Goal: Transaction & Acquisition: Purchase product/service

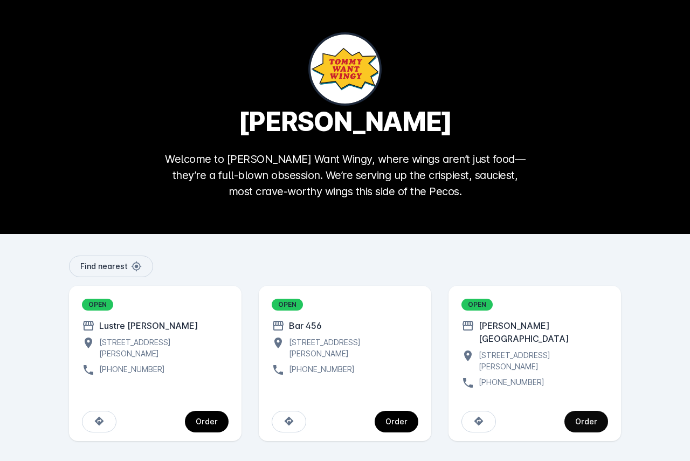
click at [580, 414] on span "continue" at bounding box center [587, 422] width 44 height 26
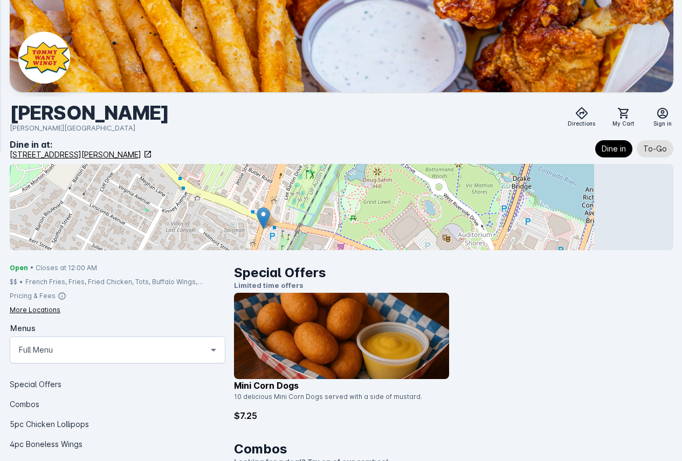
scroll to position [54, 0]
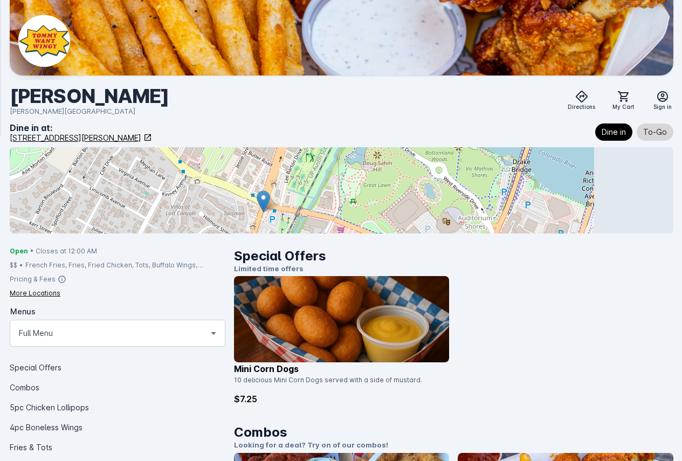
click at [637, 140] on button "To-Go" at bounding box center [655, 132] width 37 height 17
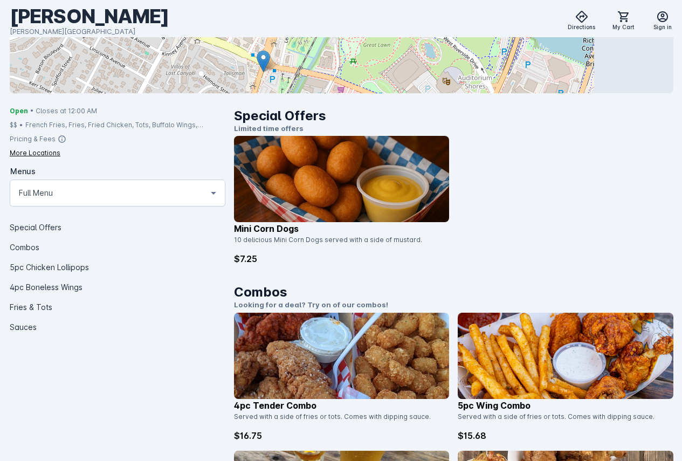
scroll to position [216, 0]
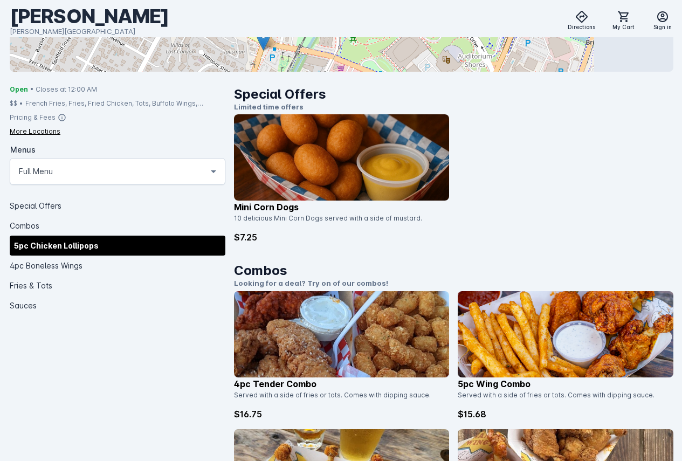
click at [132, 256] on div "5pc Chicken Lollipops" at bounding box center [118, 246] width 216 height 20
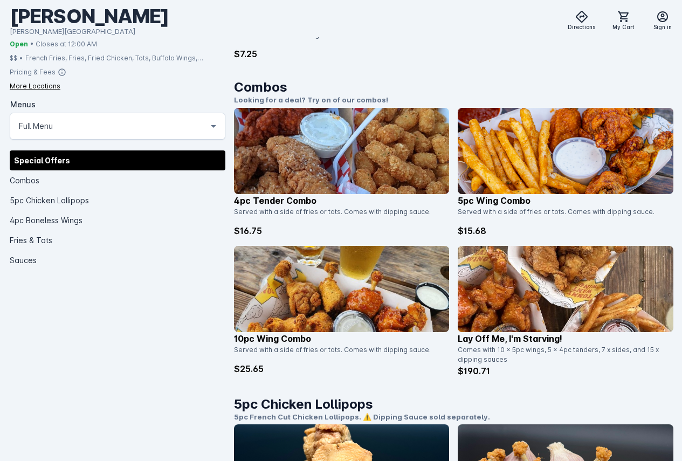
scroll to position [512, 0]
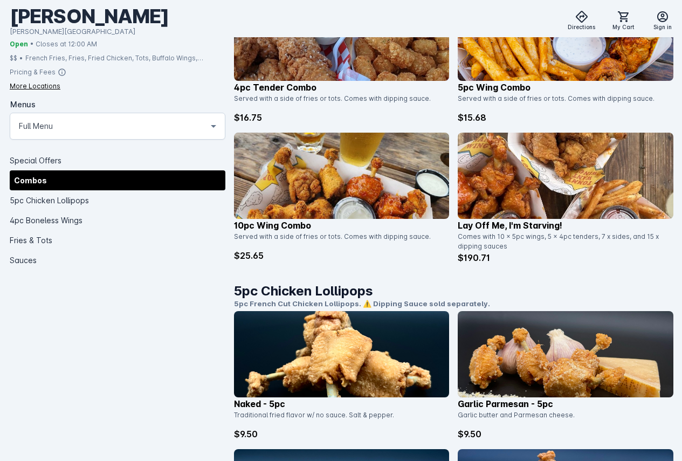
click at [526, 219] on p "Lay off me, I'm starving!" at bounding box center [566, 225] width 216 height 13
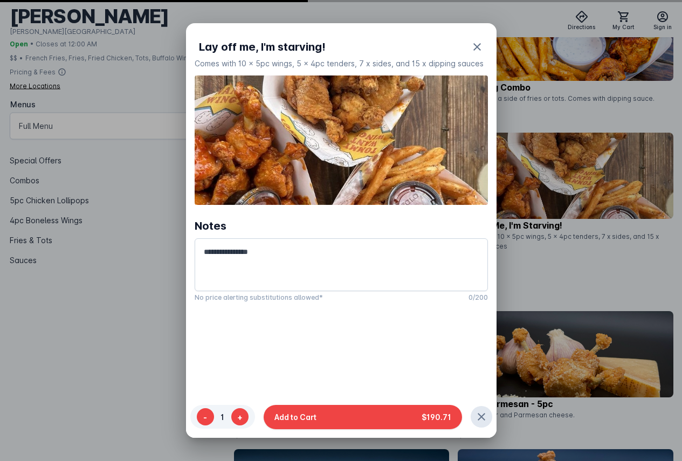
scroll to position [0, 0]
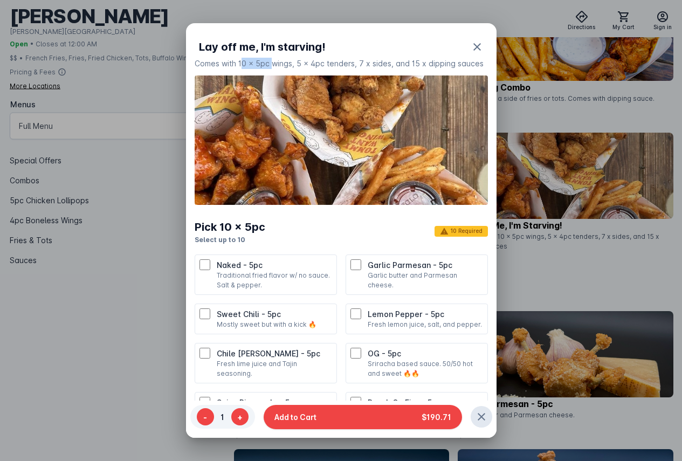
drag, startPoint x: 241, startPoint y: 64, endPoint x: 273, endPoint y: 63, distance: 31.8
click at [273, 63] on div "Comes with 10 x 5pc wings, 5 x 4pc tenders, 7 x sides, and 15 x dipping sauces" at bounding box center [341, 63] width 293 height 11
click at [471, 47] on icon "button" at bounding box center [477, 46] width 13 height 13
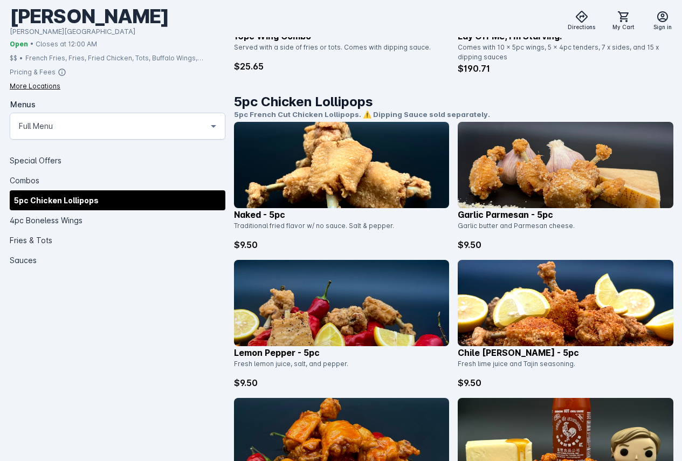
scroll to position [728, 0]
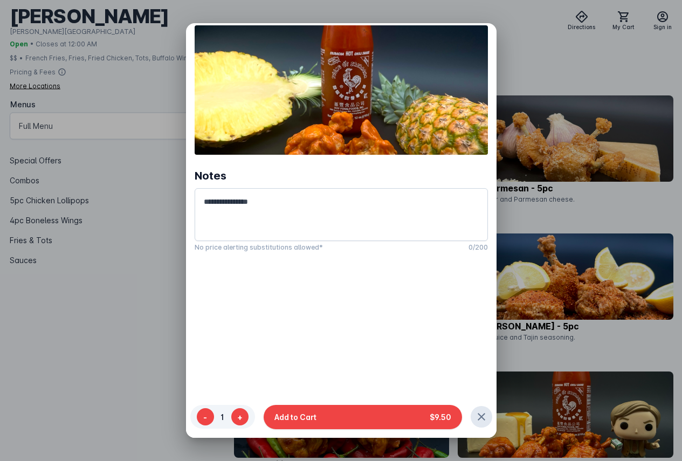
scroll to position [0, 0]
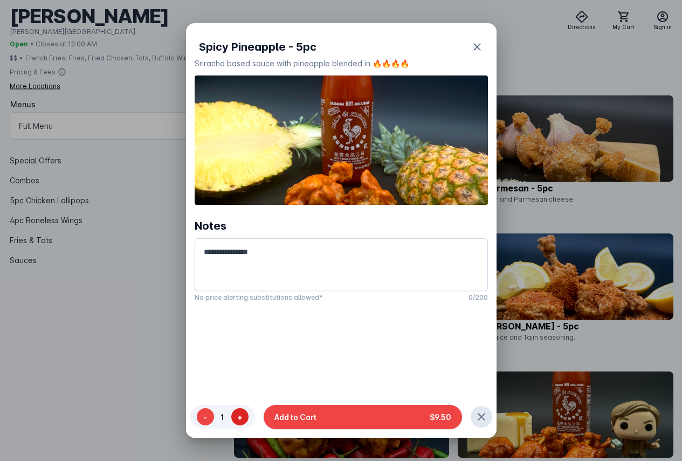
click at [245, 420] on button "+" at bounding box center [239, 417] width 17 height 17
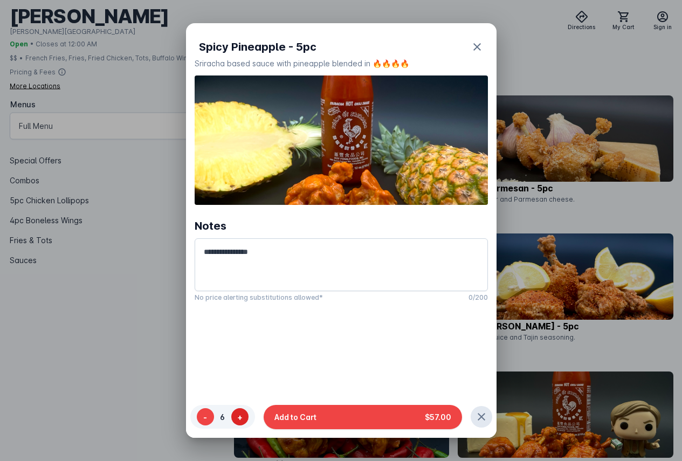
click at [245, 420] on button "+" at bounding box center [239, 417] width 17 height 17
click at [480, 422] on icon "button" at bounding box center [481, 417] width 13 height 13
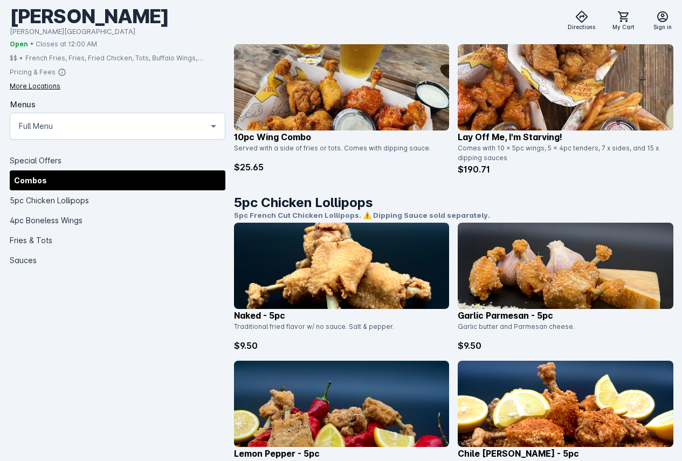
scroll to position [620, 0]
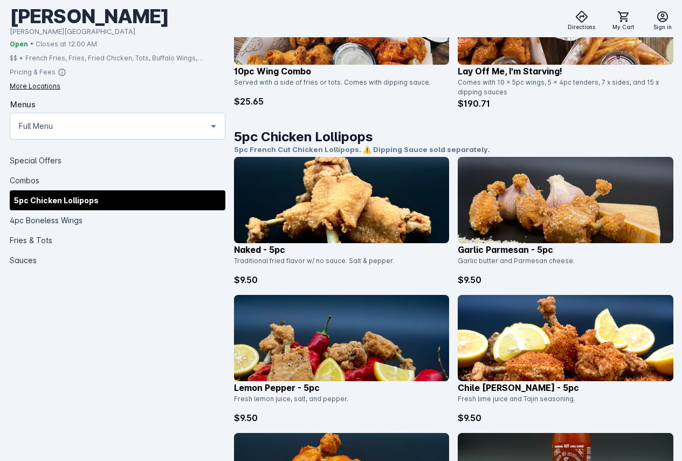
scroll to position [647, 0]
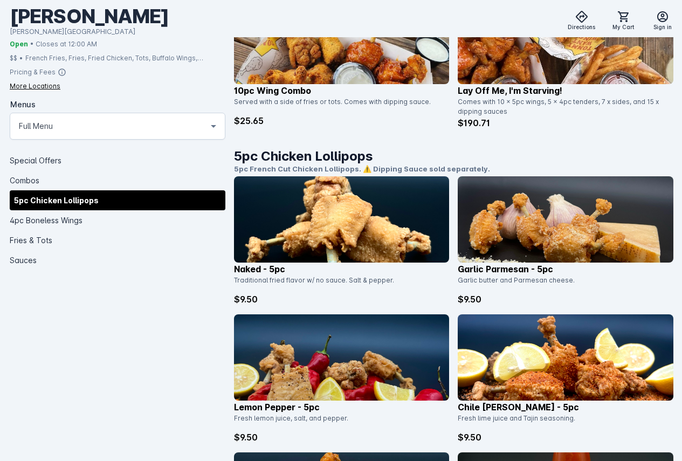
click at [207, 132] on icon at bounding box center [213, 125] width 13 height 13
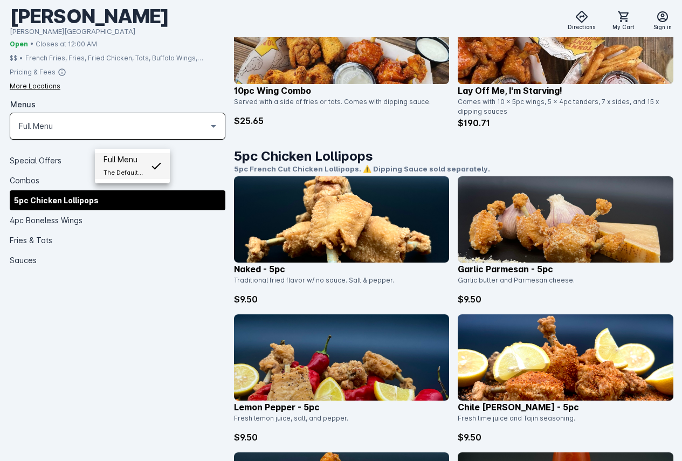
click at [163, 139] on div at bounding box center [341, 230] width 682 height 461
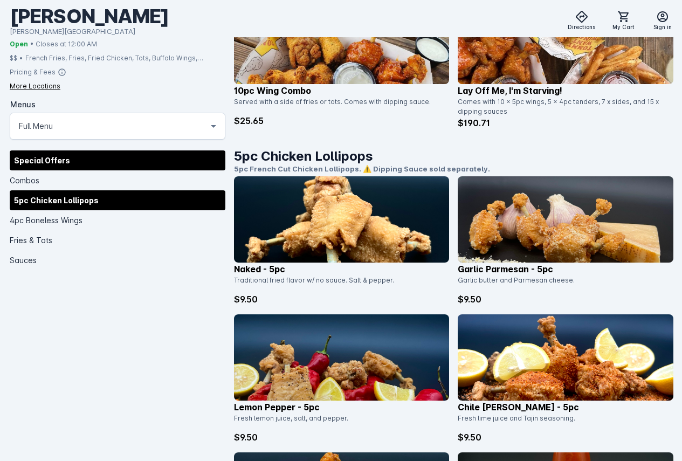
click at [142, 168] on div "Special Offers" at bounding box center [118, 160] width 216 height 20
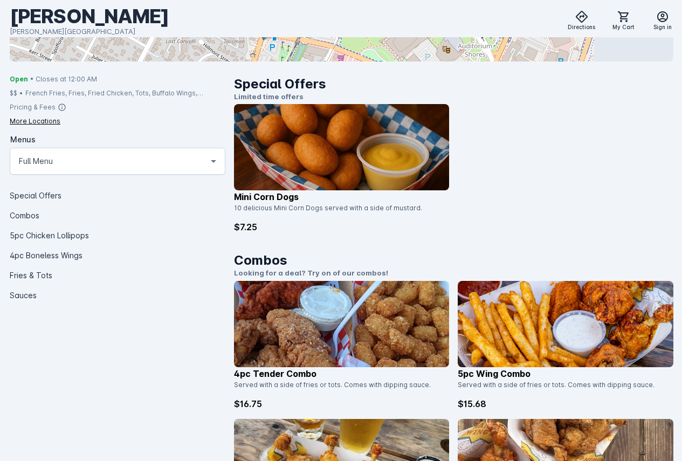
scroll to position [209, 0]
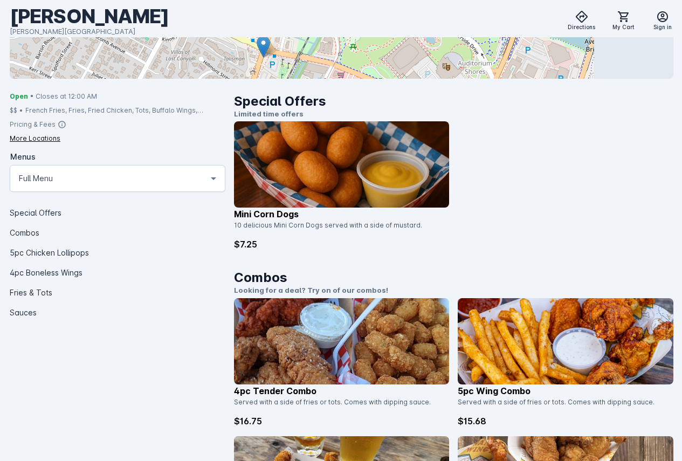
click at [207, 185] on icon at bounding box center [213, 178] width 13 height 13
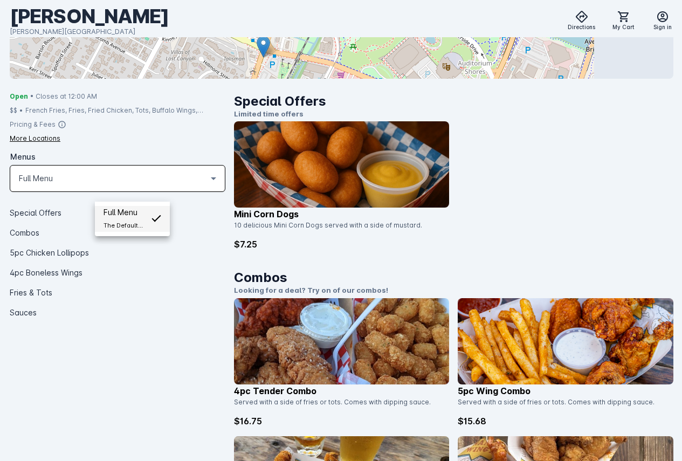
click at [139, 220] on small "The Default Menu Collection" at bounding box center [123, 225] width 39 height 13
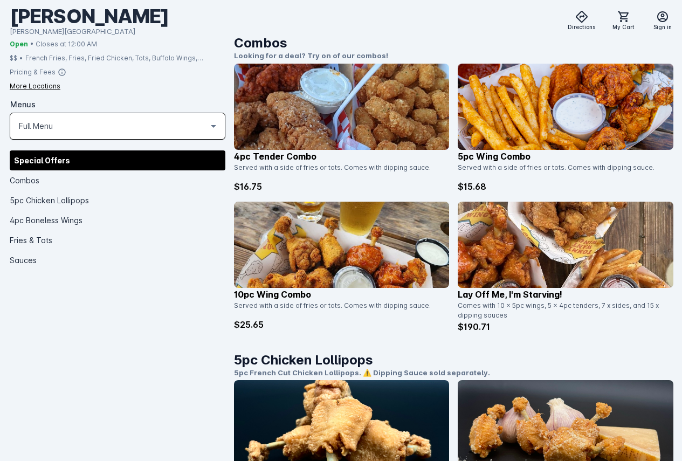
scroll to position [425, 0]
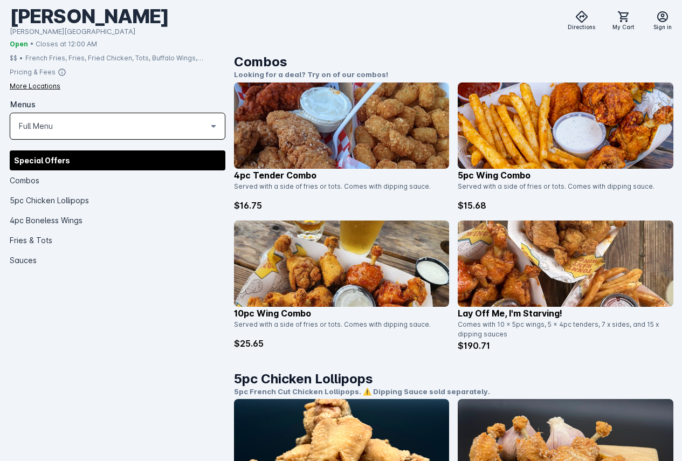
click at [441, 221] on img at bounding box center [342, 264] width 216 height 86
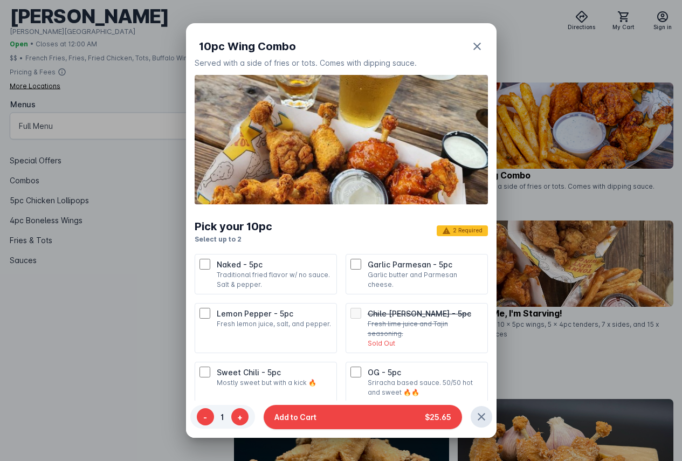
scroll to position [0, 0]
click at [475, 42] on span "button" at bounding box center [477, 47] width 26 height 26
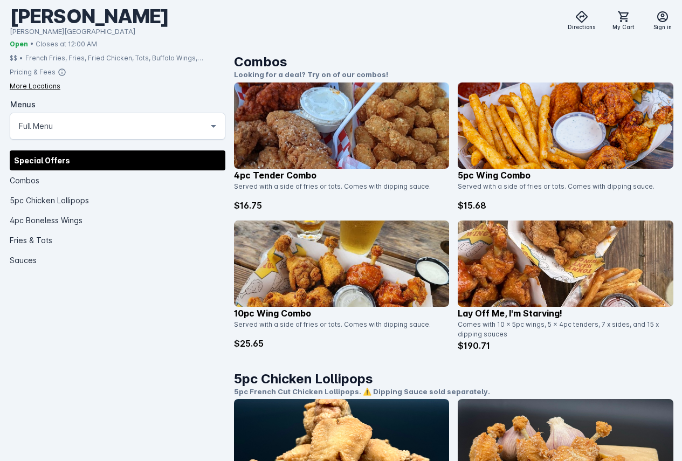
click at [444, 221] on img at bounding box center [342, 264] width 216 height 86
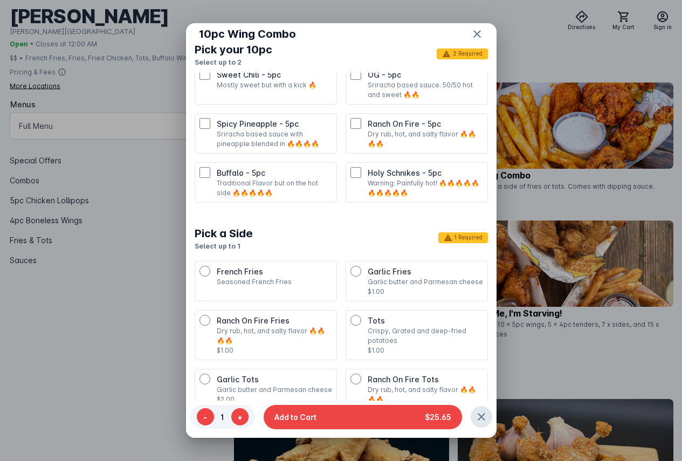
scroll to position [324, 0]
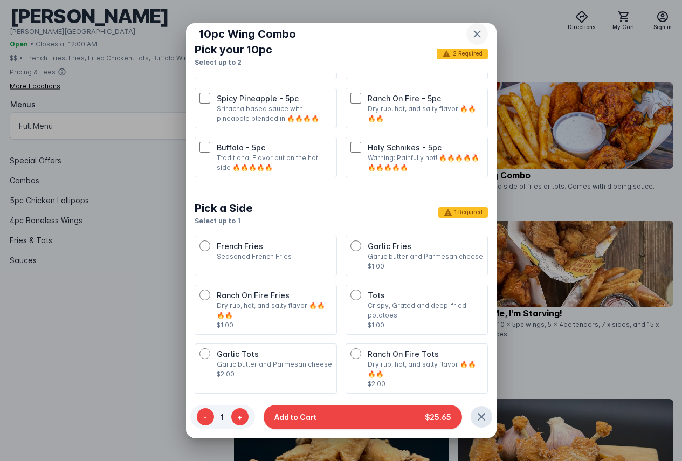
click at [473, 31] on icon "button" at bounding box center [477, 34] width 13 height 13
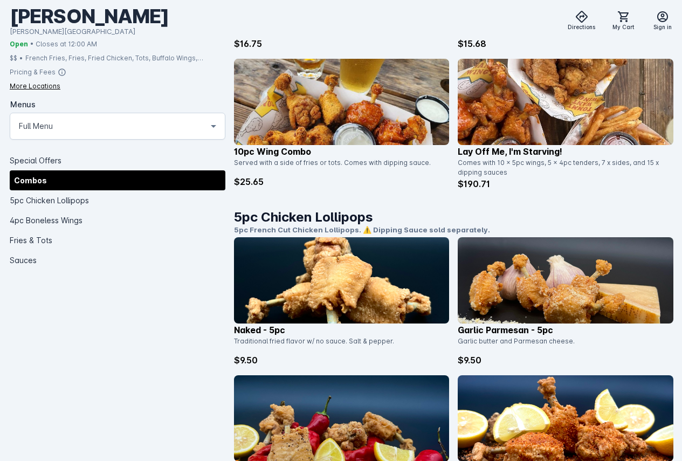
scroll to position [317, 0]
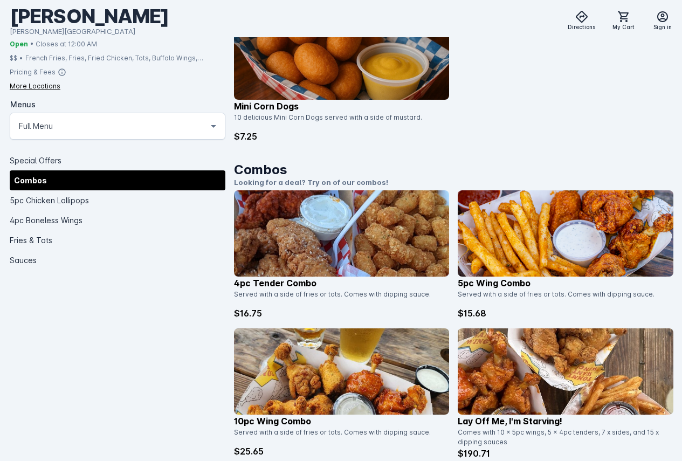
click at [417, 328] on img at bounding box center [342, 371] width 216 height 86
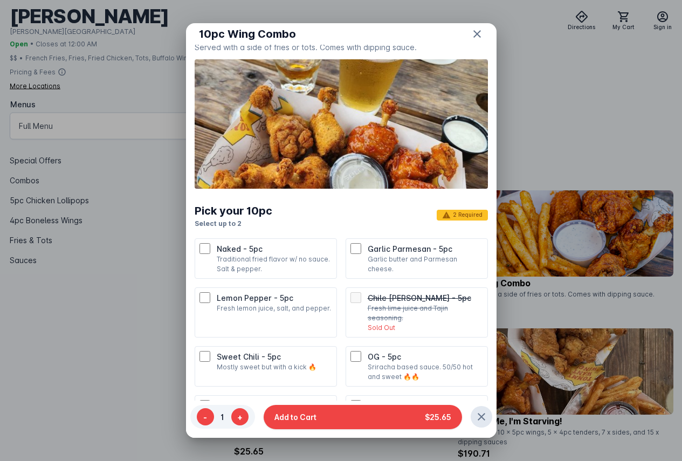
scroll to position [0, 0]
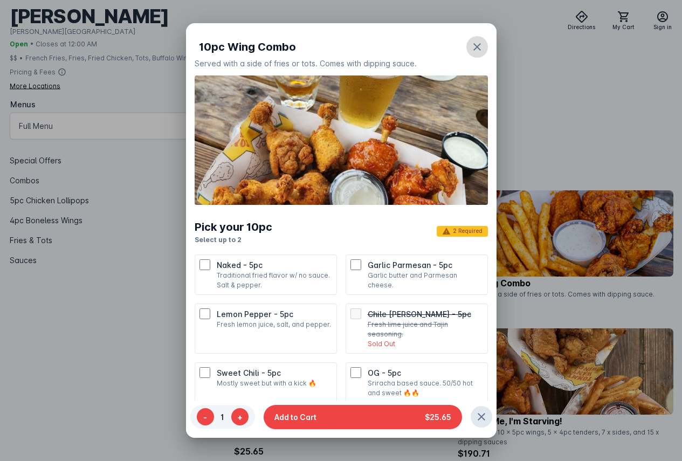
click at [474, 45] on icon "button" at bounding box center [478, 47] width 8 height 8
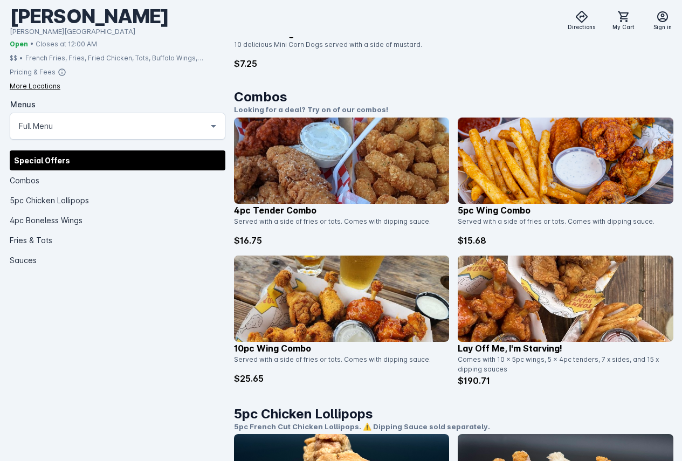
scroll to position [371, 0]
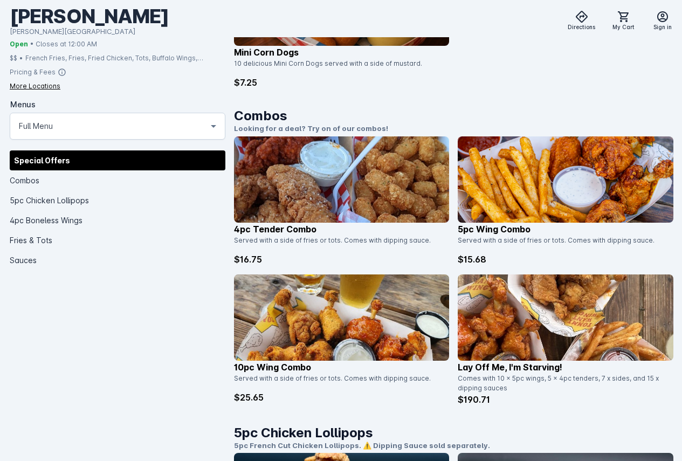
click at [423, 275] on img at bounding box center [342, 318] width 216 height 86
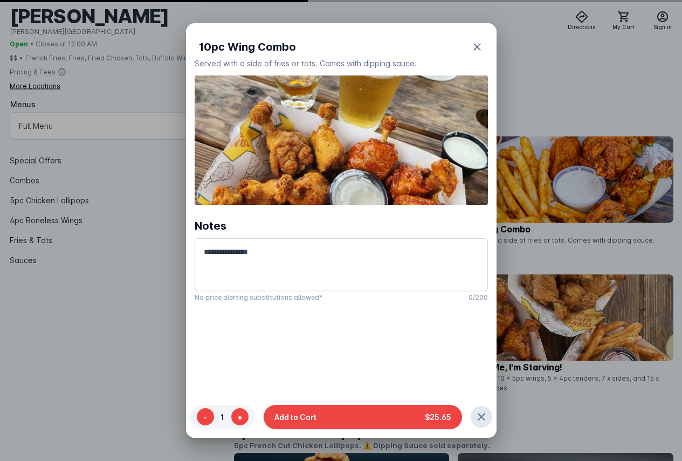
scroll to position [0, 0]
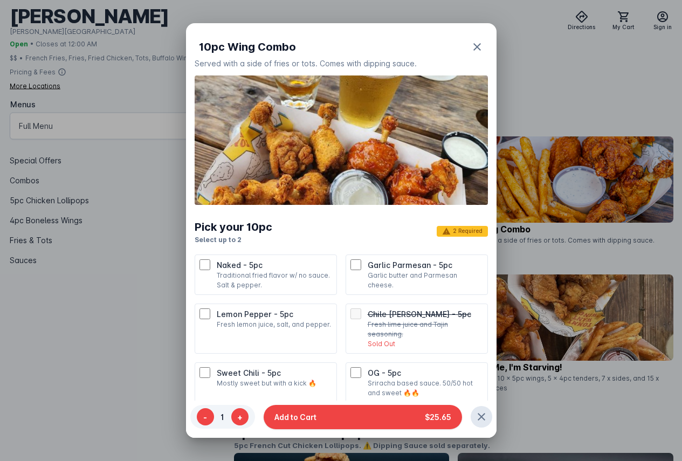
click at [357, 295] on li "Garlic Parmesan - 5pc Garlic butter and Parmesan cheese." at bounding box center [417, 275] width 142 height 40
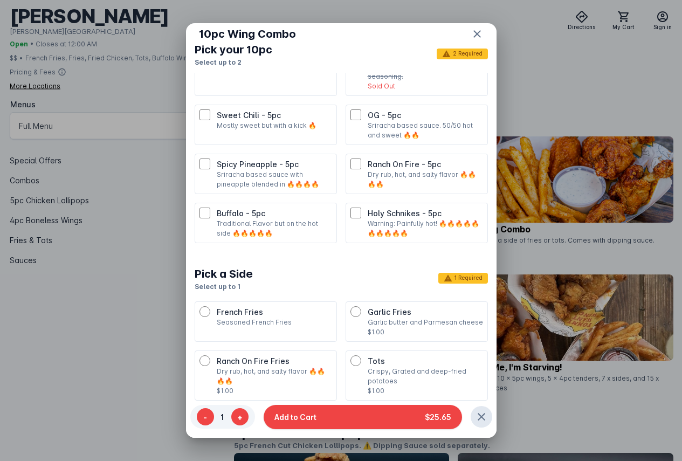
scroll to position [162, 0]
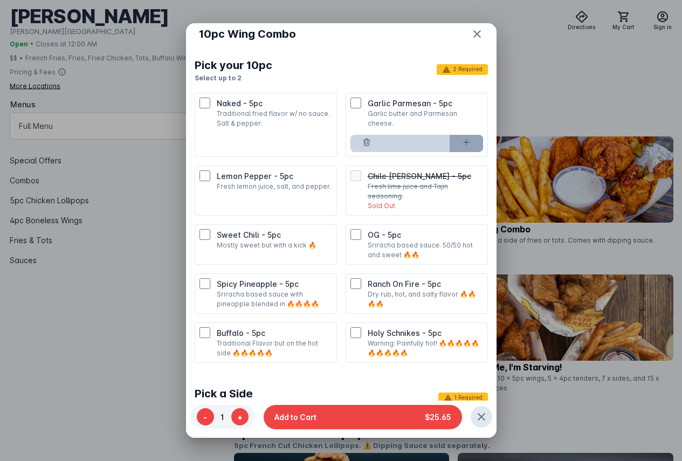
click at [462, 147] on icon at bounding box center [466, 142] width 9 height 9
type input "*"
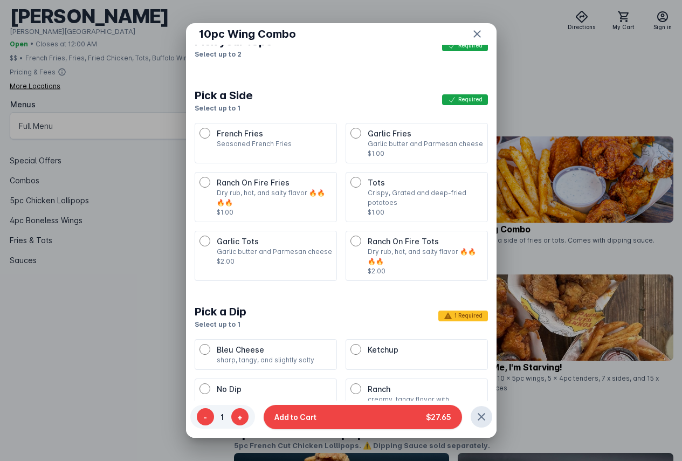
scroll to position [485, 0]
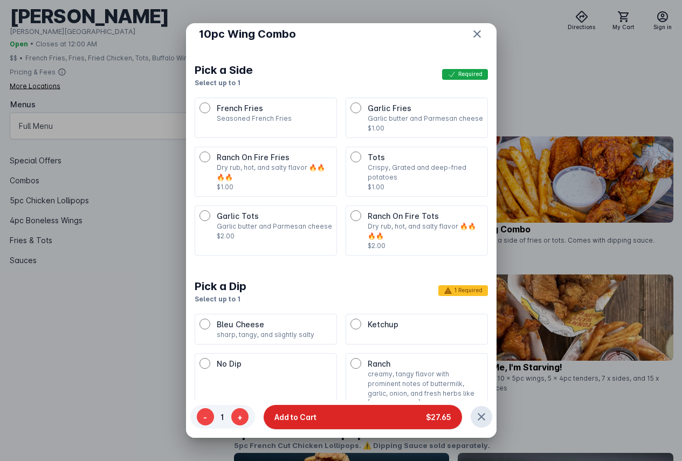
click at [385, 412] on button "Add to Cart $27.65" at bounding box center [363, 417] width 198 height 24
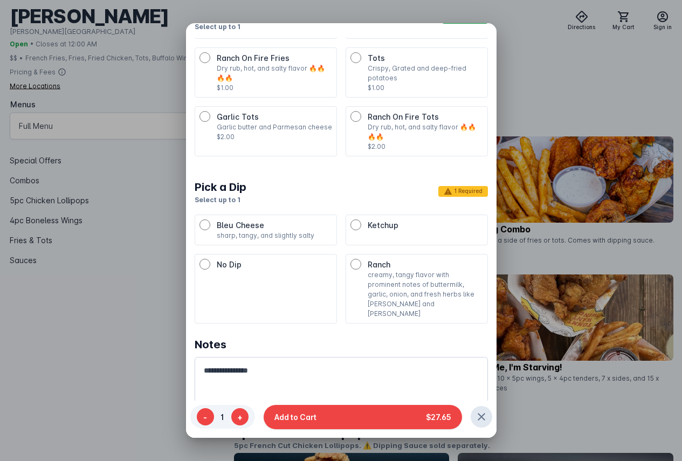
scroll to position [83, 0]
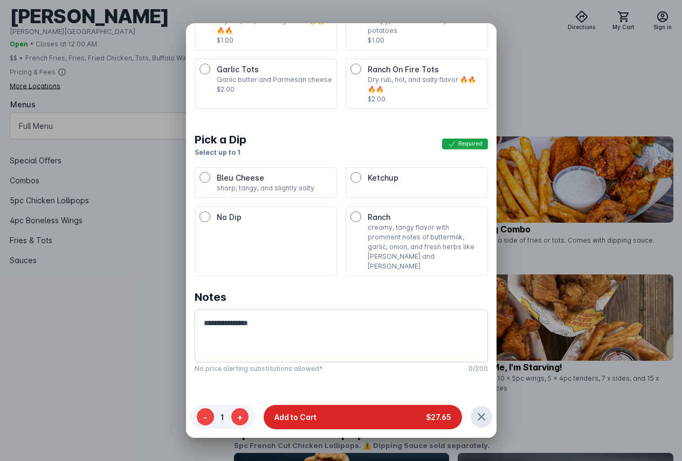
click at [347, 415] on button "Add to Cart $27.65" at bounding box center [363, 417] width 198 height 24
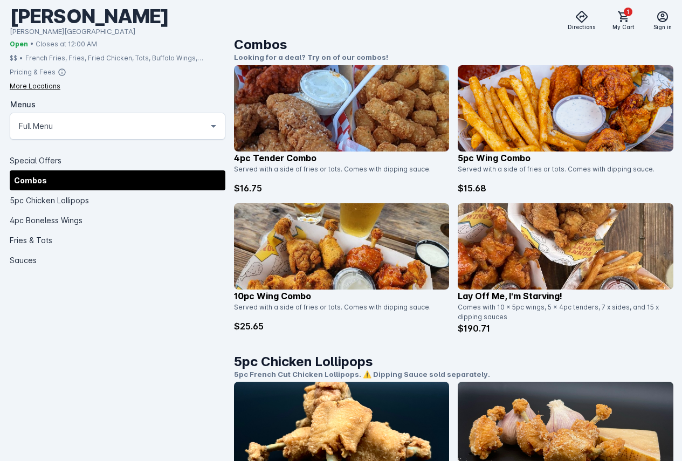
scroll to position [270, 0]
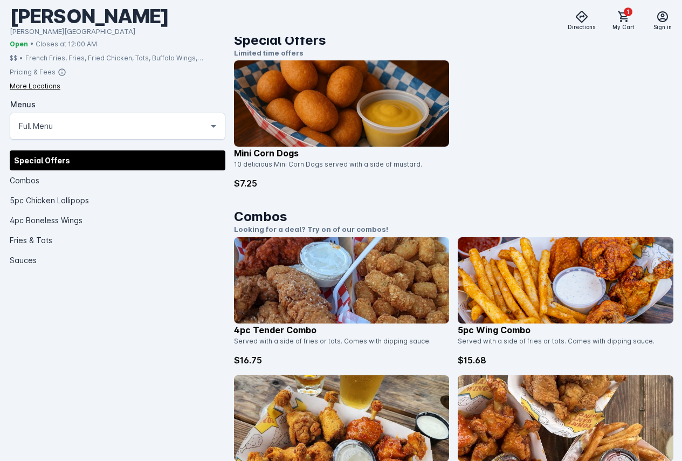
click at [433, 375] on img at bounding box center [342, 418] width 216 height 86
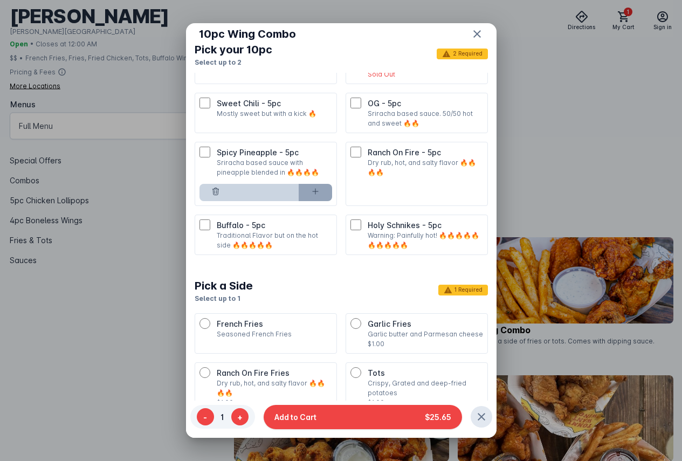
click at [306, 201] on button at bounding box center [315, 192] width 33 height 17
type input "*"
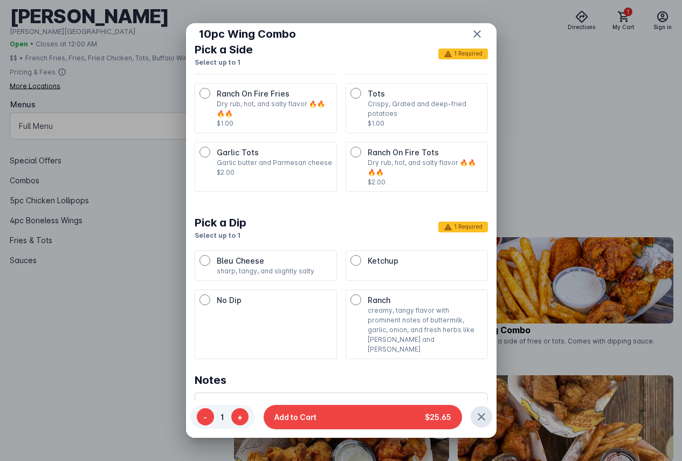
scroll to position [583, 0]
click at [361, 313] on div "Ranch creamy, tangy flavor with prominent notes of buttermilk, garlic, onion, a…" at bounding box center [417, 325] width 133 height 60
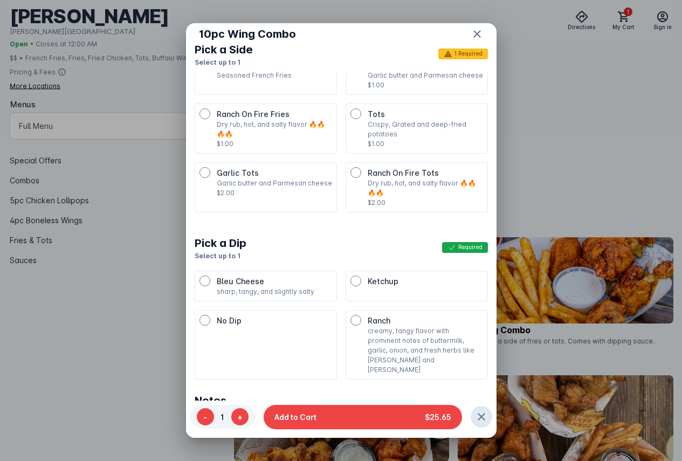
click at [217, 177] on span "Garlic Tots" at bounding box center [238, 172] width 42 height 9
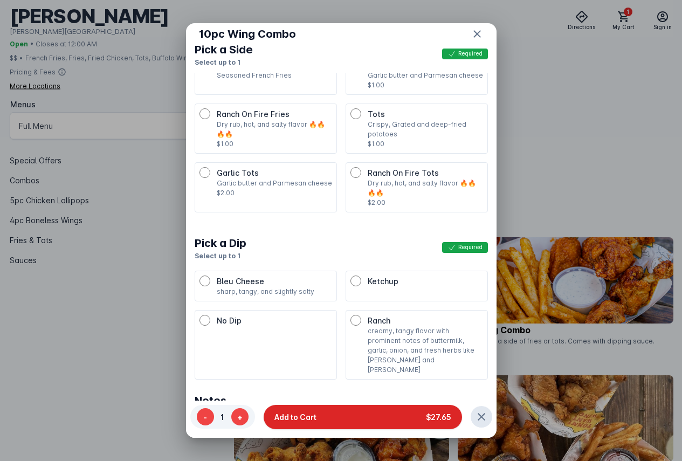
click at [400, 418] on button "Add to Cart $27.65" at bounding box center [363, 417] width 198 height 24
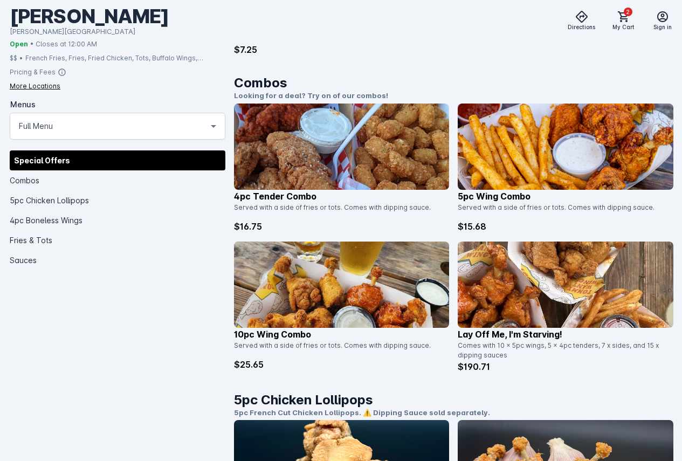
scroll to position [432, 0]
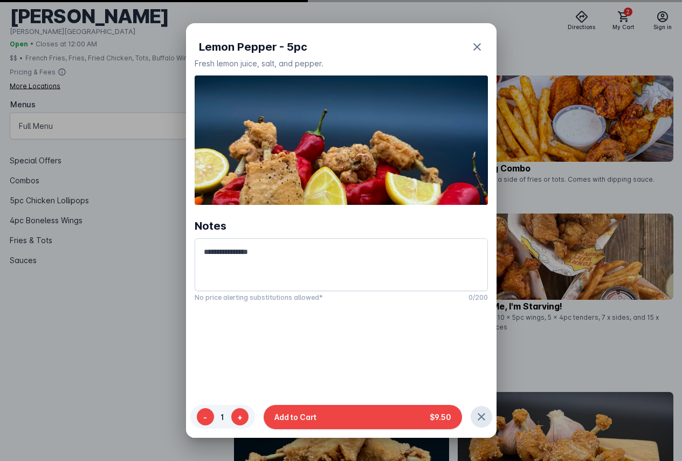
scroll to position [0, 0]
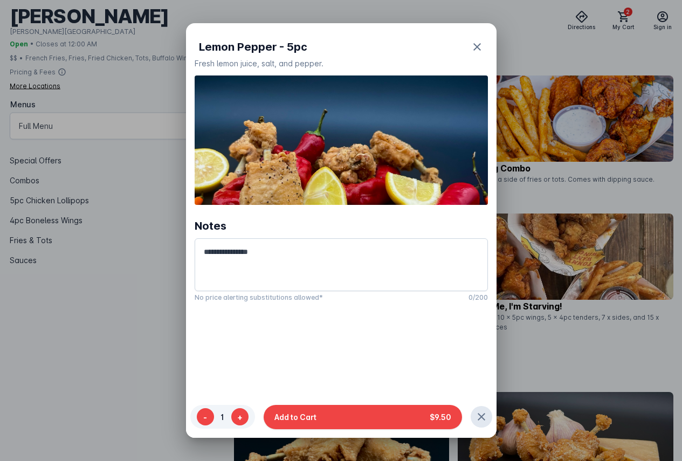
click at [232, 424] on div "- 1 +" at bounding box center [222, 418] width 65 height 24
click at [234, 419] on button "+" at bounding box center [239, 417] width 17 height 17
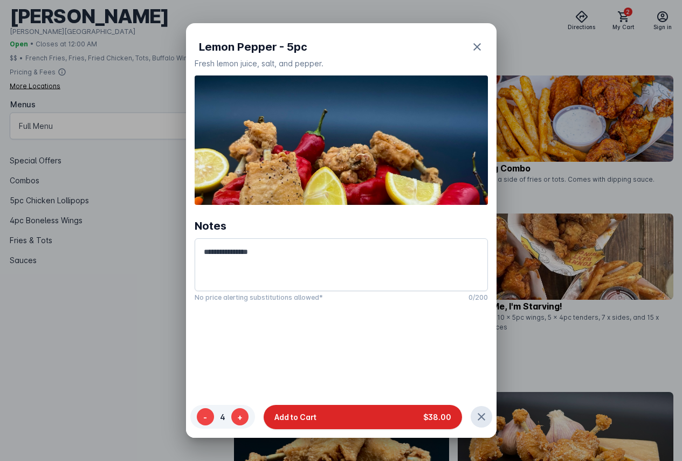
click at [373, 412] on button "Add to Cart $38.00" at bounding box center [363, 417] width 198 height 24
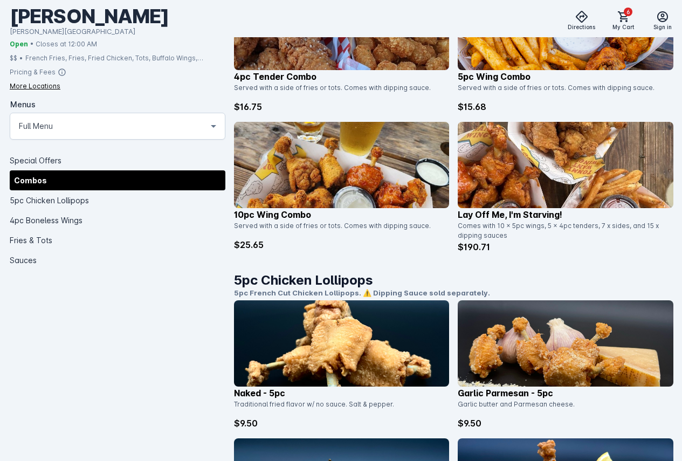
scroll to position [539, 0]
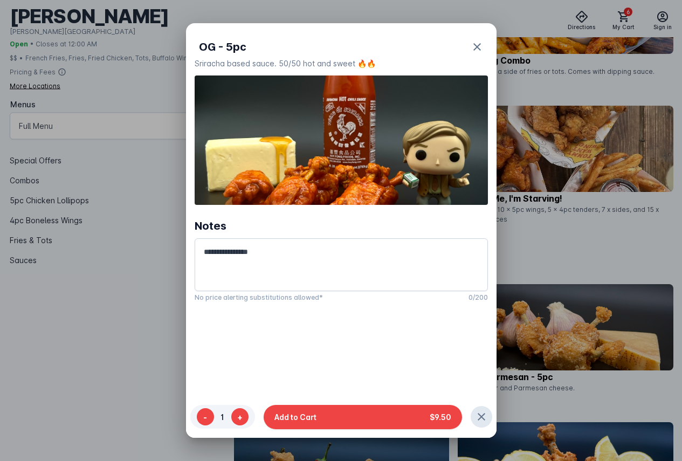
scroll to position [0, 0]
click at [238, 417] on button "+" at bounding box center [239, 417] width 17 height 17
click at [200, 416] on button "-" at bounding box center [205, 417] width 17 height 17
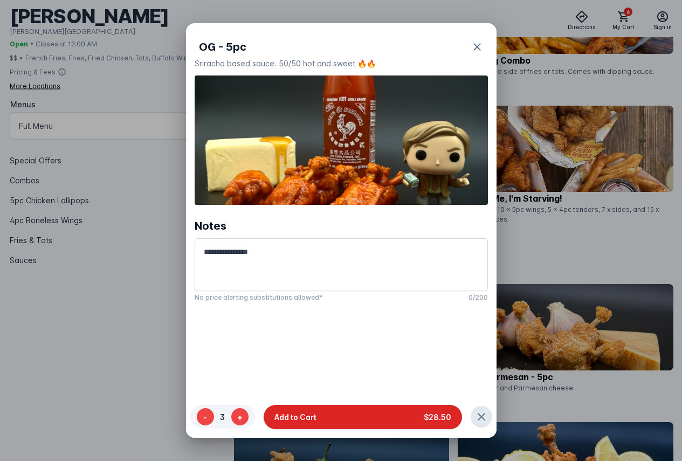
click at [362, 417] on button "Add to Cart $28.50" at bounding box center [363, 417] width 198 height 24
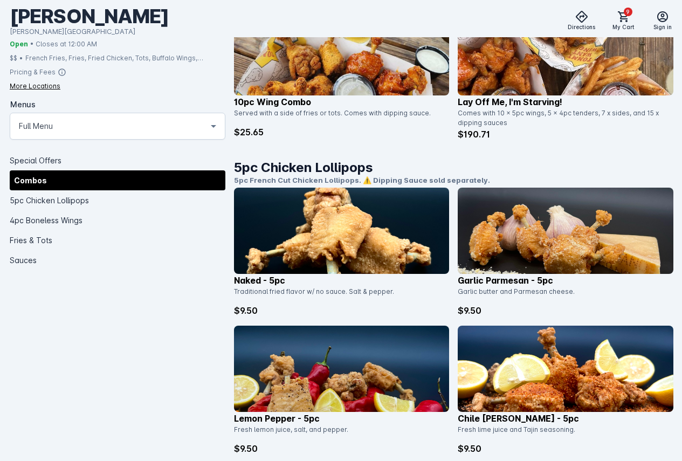
scroll to position [701, 0]
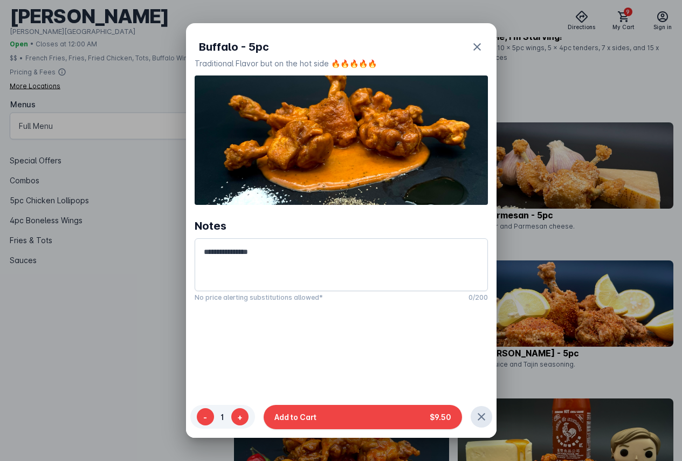
scroll to position [0, 0]
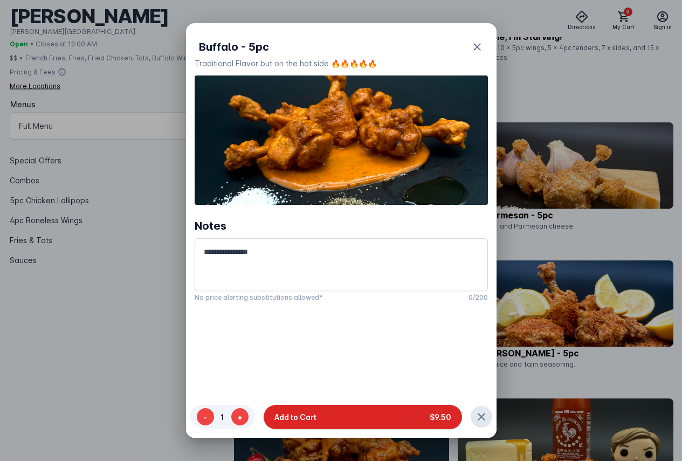
click at [371, 421] on button "Add to Cart $9.50" at bounding box center [363, 417] width 198 height 24
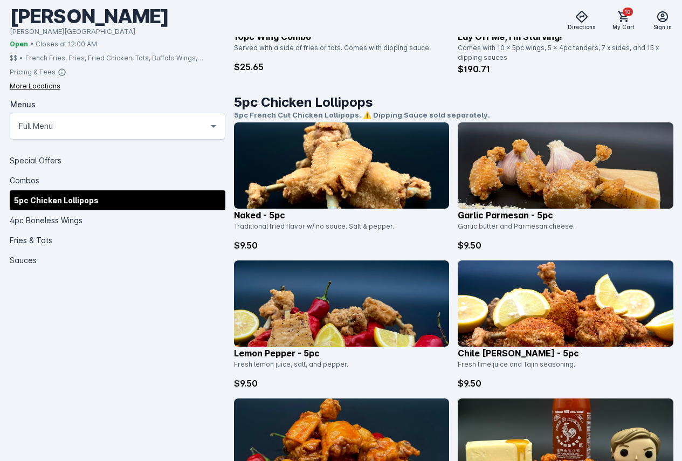
scroll to position [324, 0]
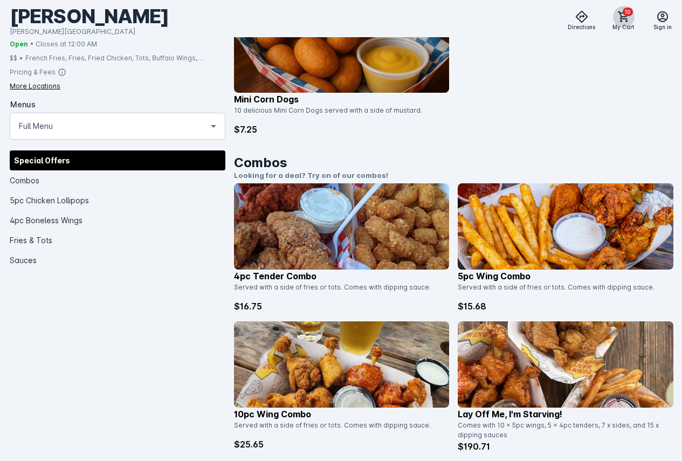
click at [618, 16] on icon at bounding box center [624, 16] width 13 height 13
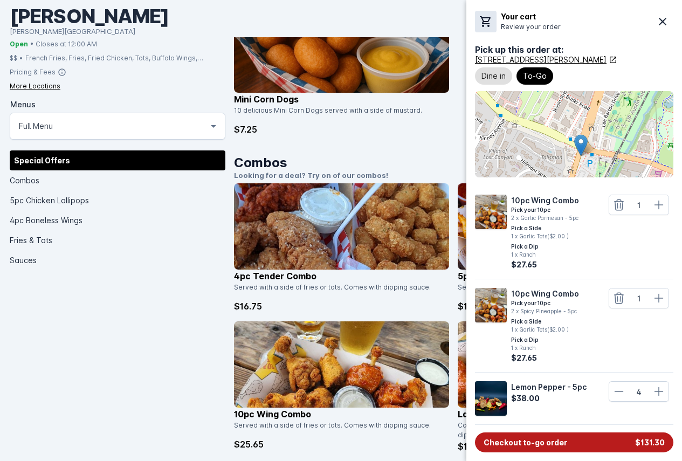
click at [586, 446] on button "Checkout to-go order $131.30" at bounding box center [574, 443] width 198 height 20
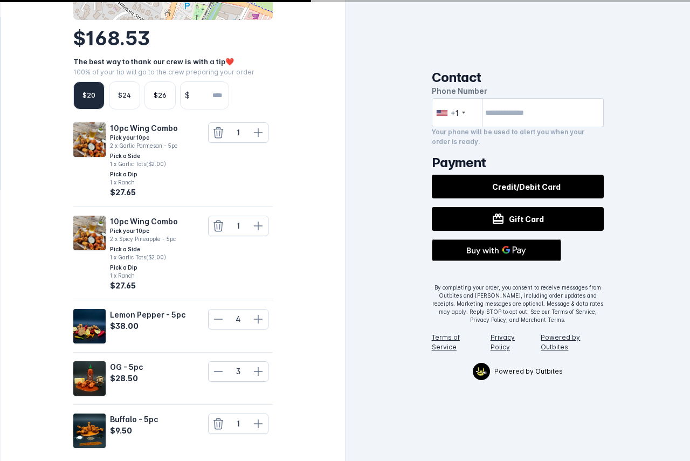
scroll to position [32, 0]
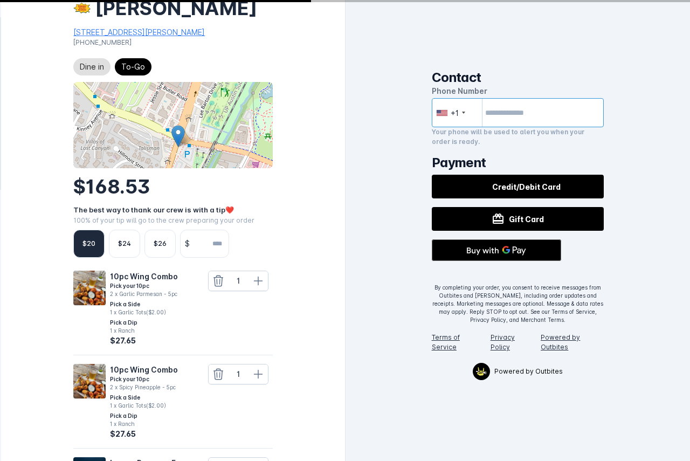
click at [534, 109] on input "tel" at bounding box center [518, 112] width 173 height 29
type input "**********"
click at [429, 154] on div "**********" at bounding box center [518, 230] width 345 height 461
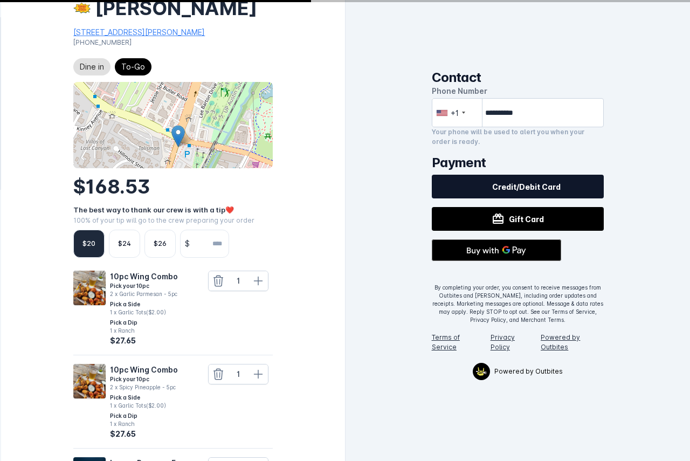
click at [506, 182] on span "Credit/Debit Card" at bounding box center [526, 186] width 69 height 11
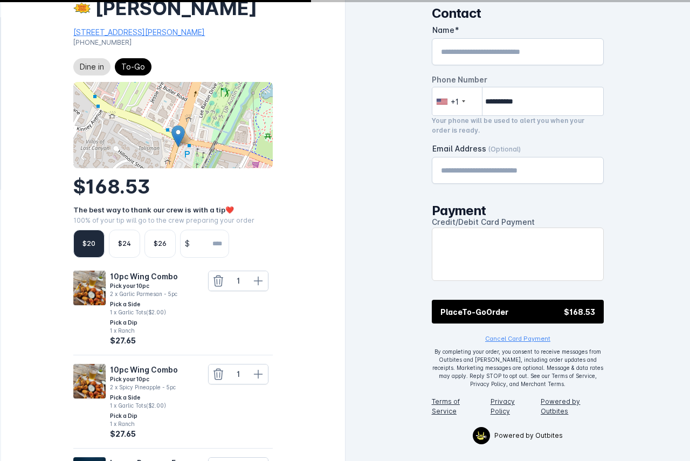
click at [492, 54] on input "Name" at bounding box center [518, 51] width 154 height 13
type input "**********"
click at [500, 162] on div "Email Address (Optional)" at bounding box center [518, 171] width 154 height 26
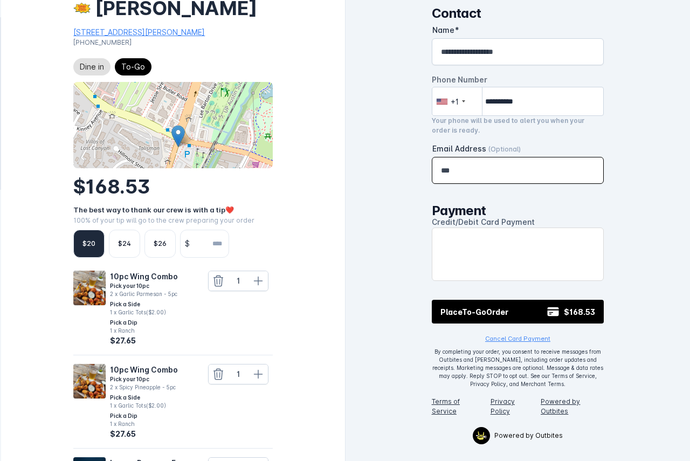
type input "**********"
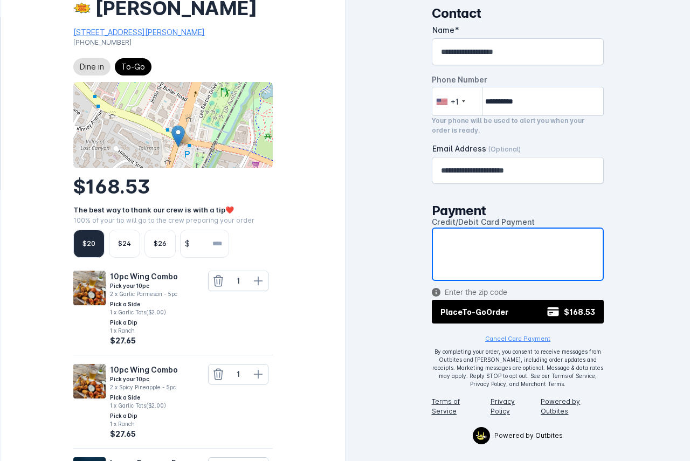
click at [416, 279] on div "**********" at bounding box center [518, 230] width 345 height 461
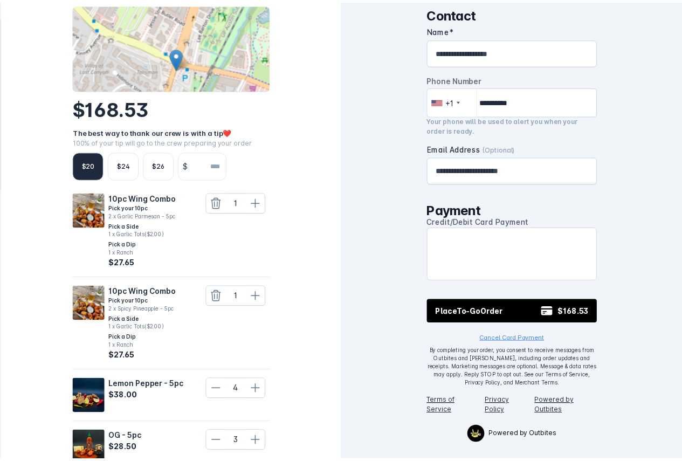
scroll to position [356, 0]
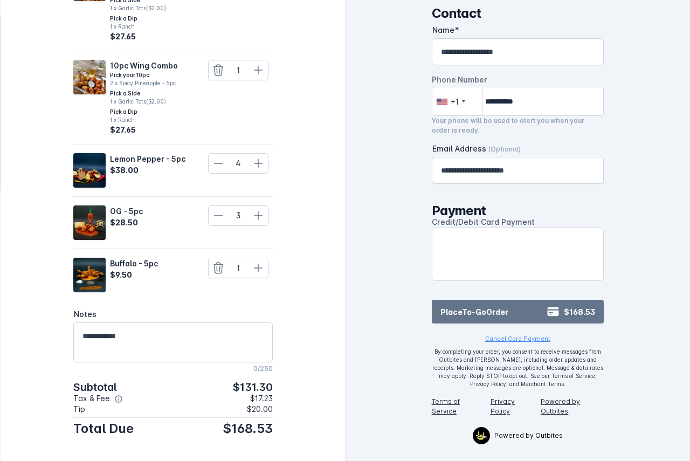
click at [533, 307] on button "Place To-Go Order $168.53" at bounding box center [518, 312] width 173 height 24
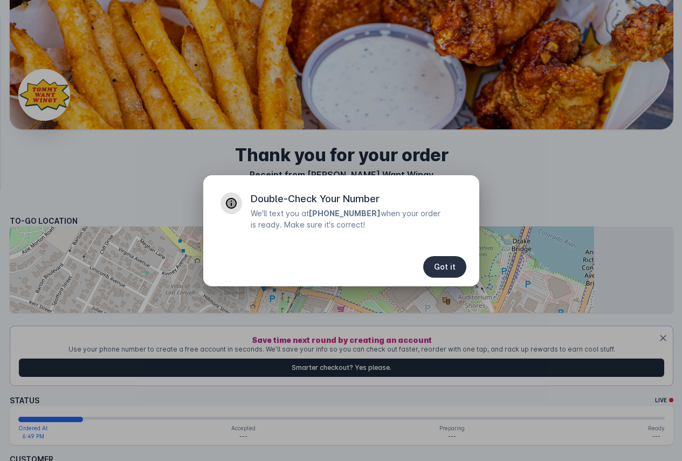
click at [449, 268] on span "Got it" at bounding box center [445, 267] width 22 height 8
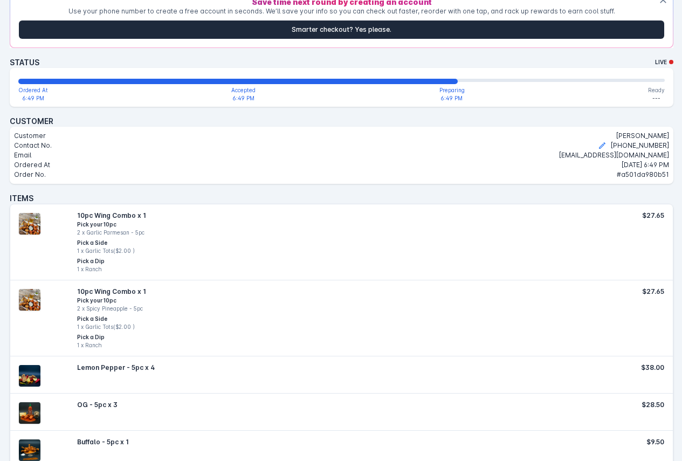
scroll to position [508, 0]
